Goal: Complete application form

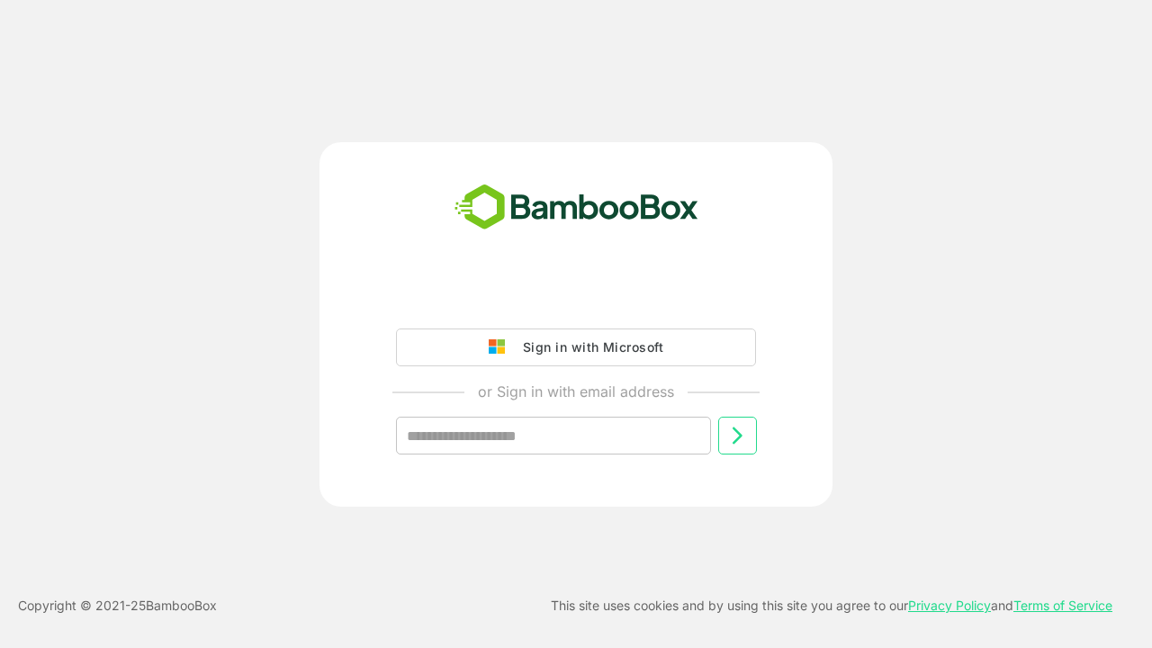
type input "**********"
click at [737, 436] on icon at bounding box center [738, 436] width 22 height 22
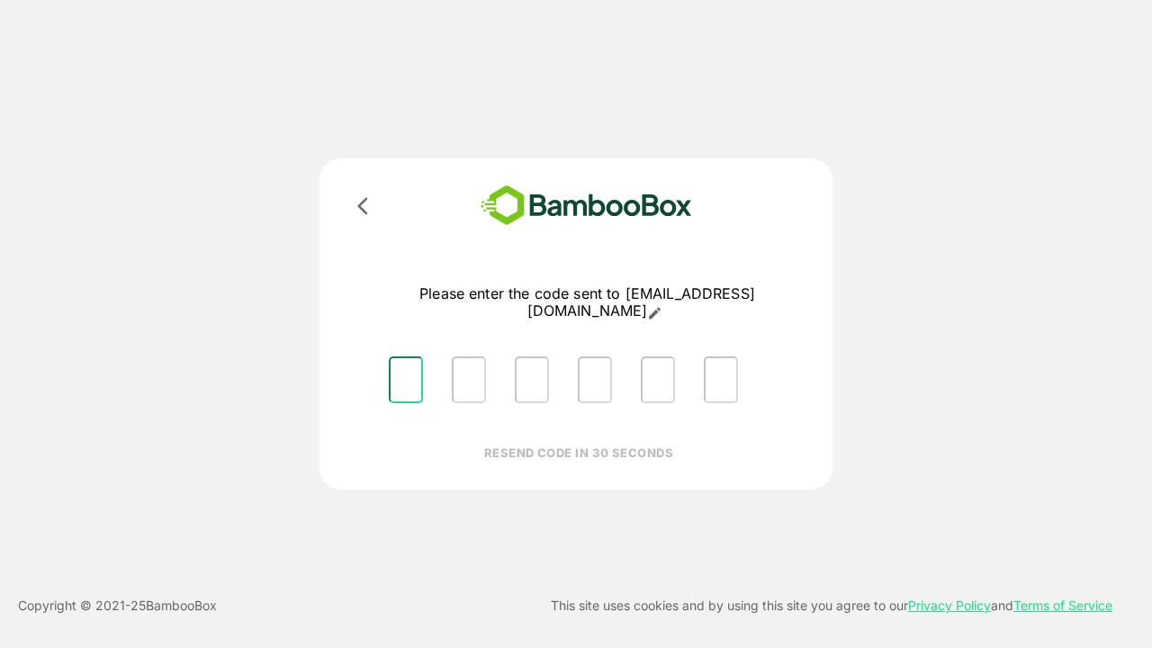
type input "*"
